Goal: Find specific page/section

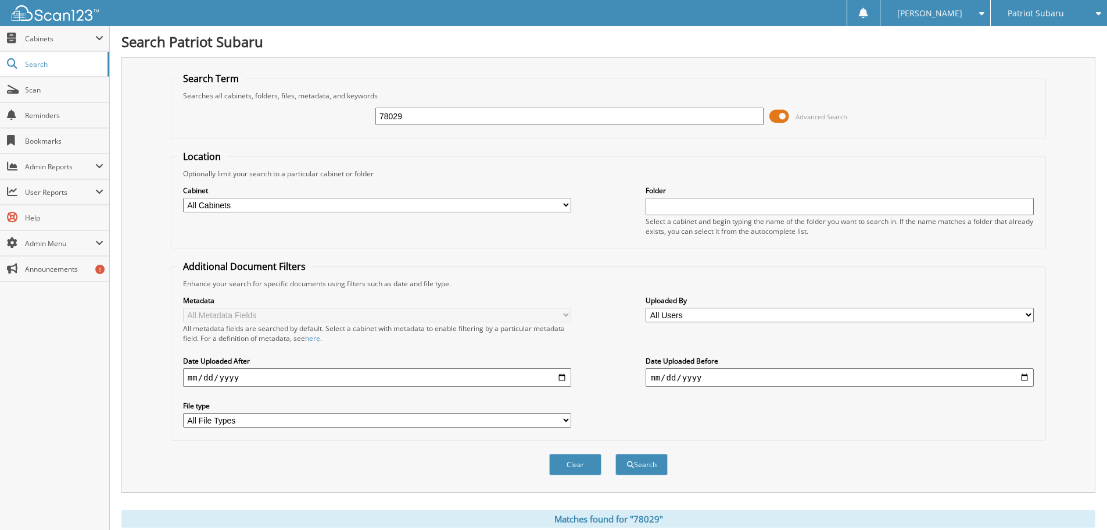
drag, startPoint x: 486, startPoint y: 121, endPoint x: 202, endPoint y: 112, distance: 284.4
click at [202, 112] on div "78029 Advanced Search" at bounding box center [608, 116] width 863 height 31
type input "67339"
click at [616, 453] on button "Search" at bounding box center [642, 464] width 52 height 22
drag, startPoint x: 788, startPoint y: 113, endPoint x: 777, endPoint y: 141, distance: 29.5
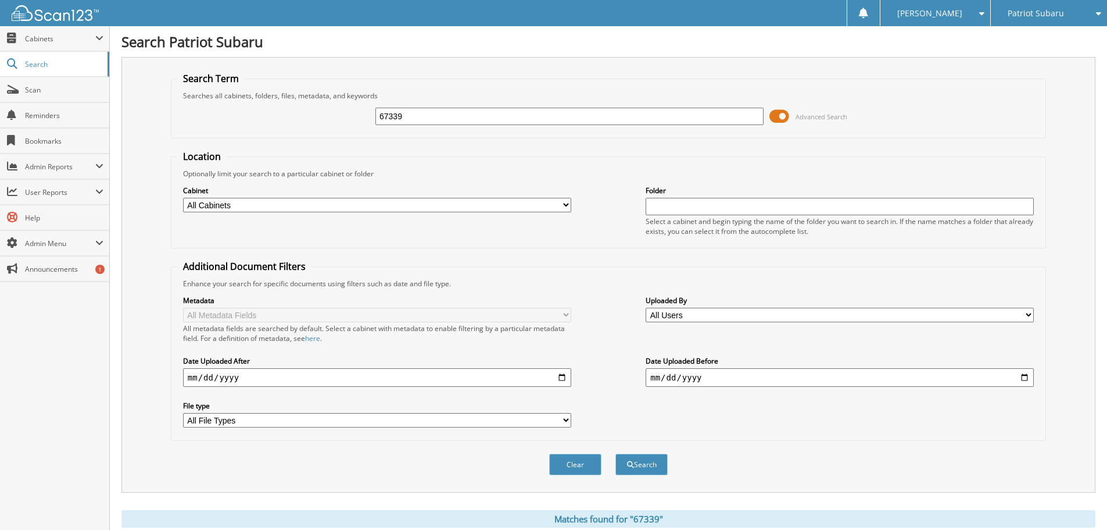
click at [788, 113] on span at bounding box center [780, 116] width 20 height 17
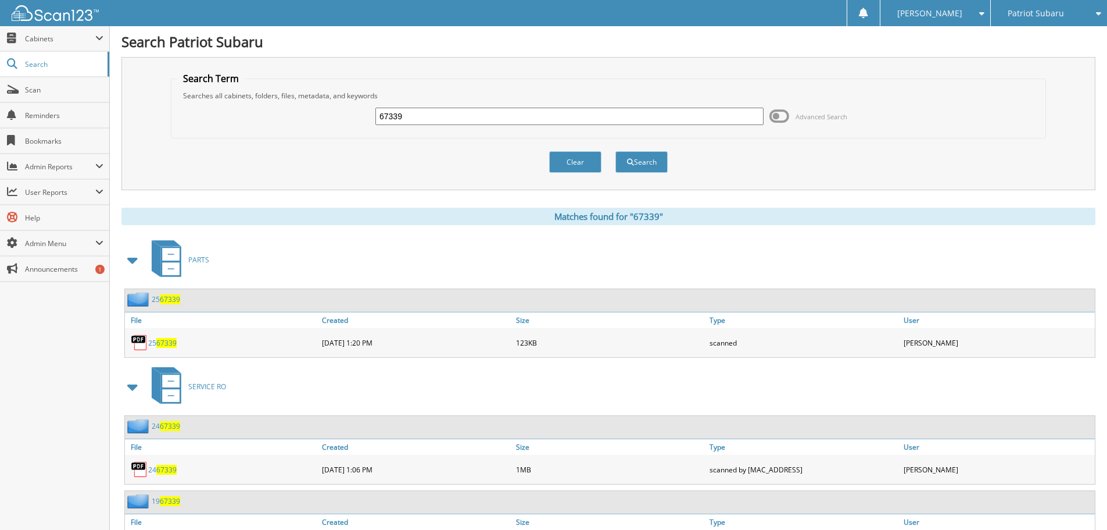
scroll to position [233, 0]
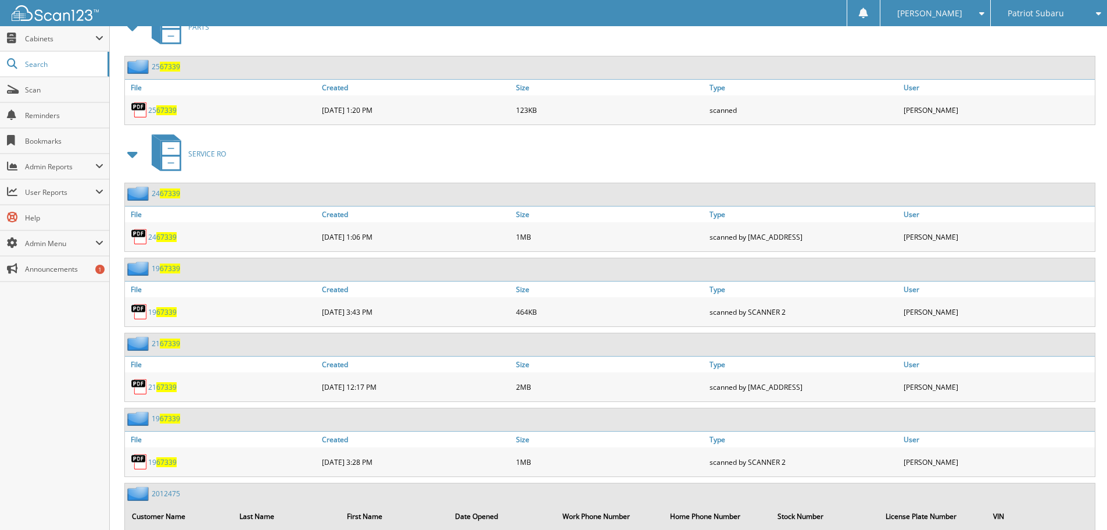
click at [157, 111] on span "67339" at bounding box center [166, 110] width 20 height 10
